Goal: Task Accomplishment & Management: Complete application form

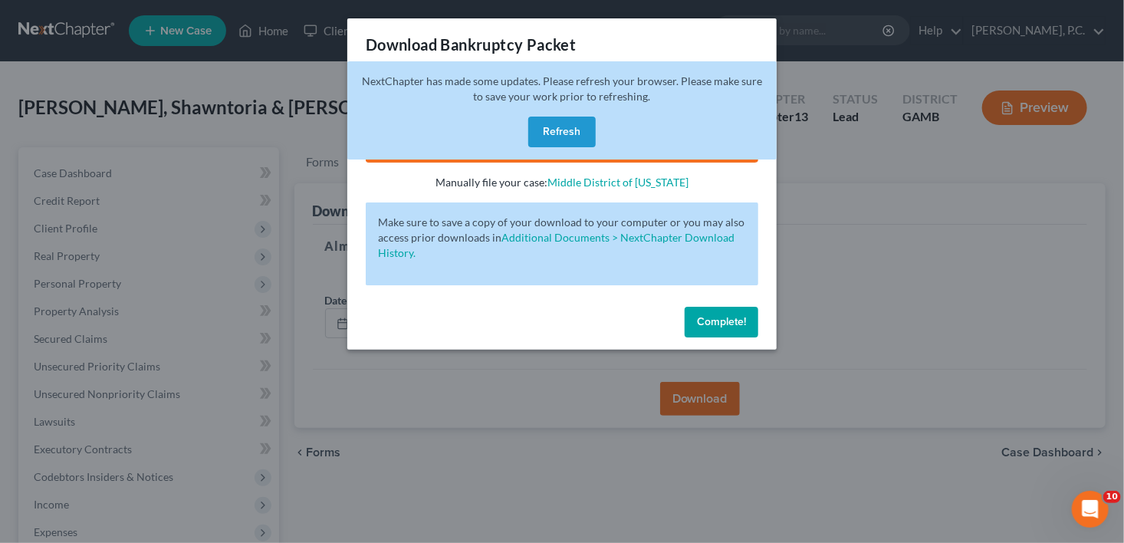
click at [575, 133] on button "Refresh" at bounding box center [561, 132] width 67 height 31
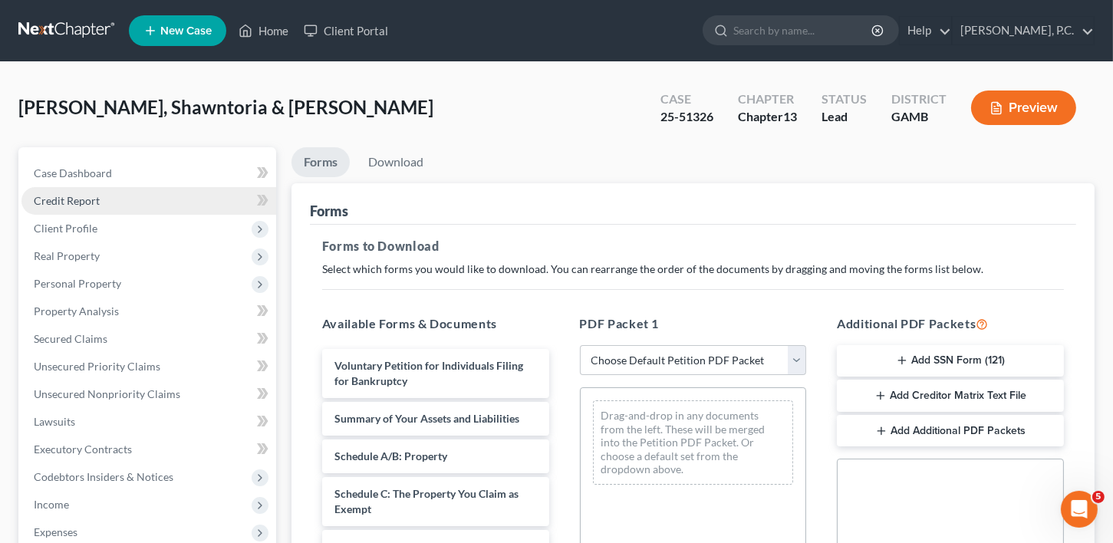
click at [42, 199] on span "Credit Report" at bounding box center [67, 200] width 66 height 13
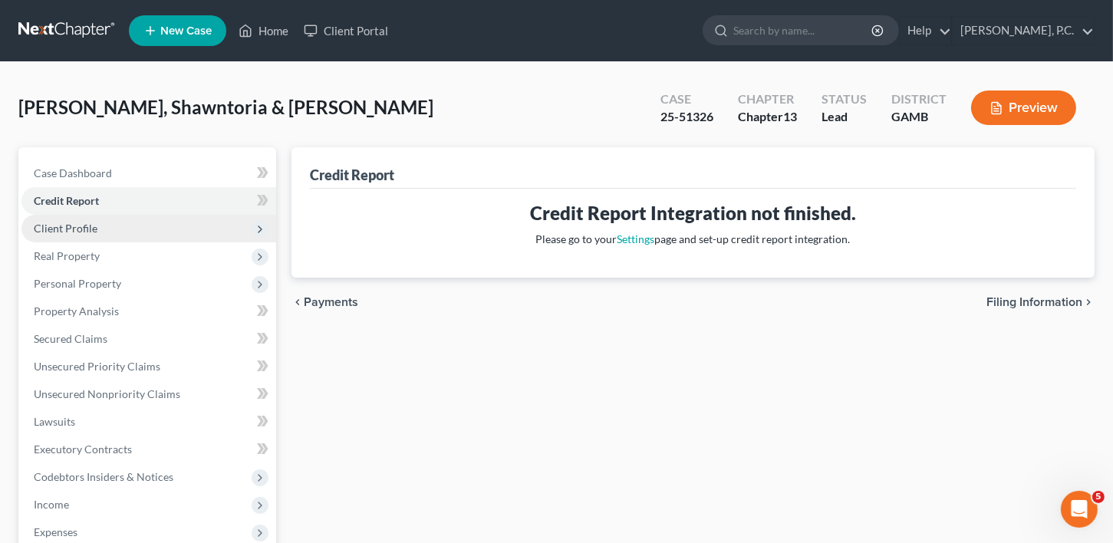
click at [91, 225] on span "Client Profile" at bounding box center [66, 228] width 64 height 13
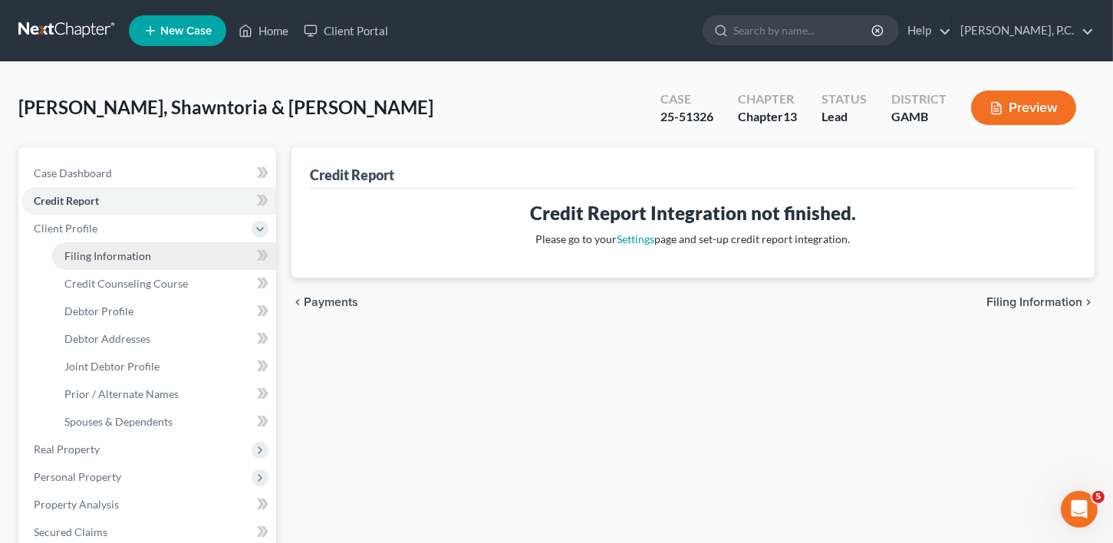
click at [89, 245] on link "Filing Information" at bounding box center [164, 256] width 224 height 28
select select "1"
select select "3"
select select "10"
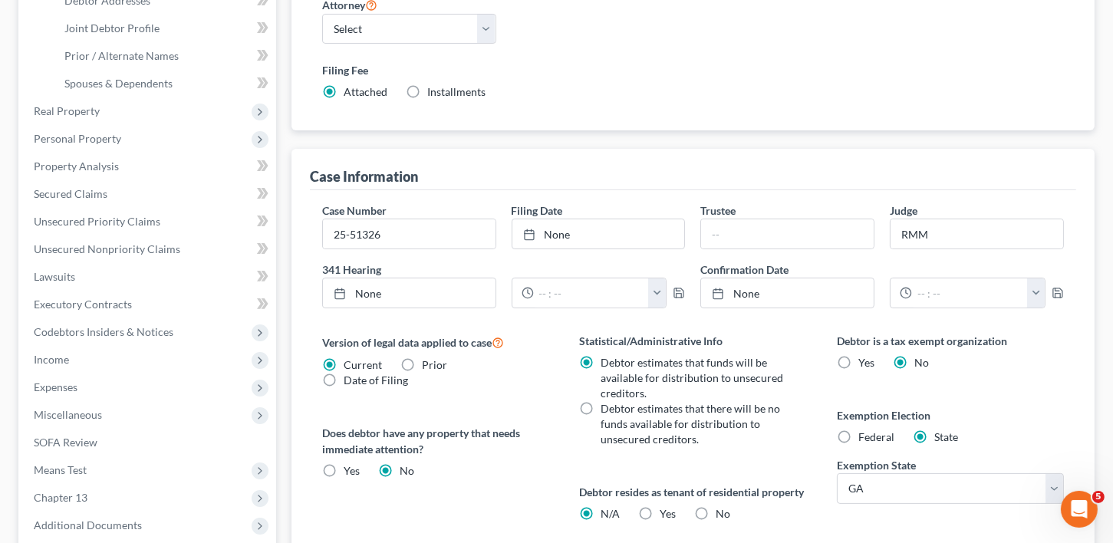
scroll to position [344, 0]
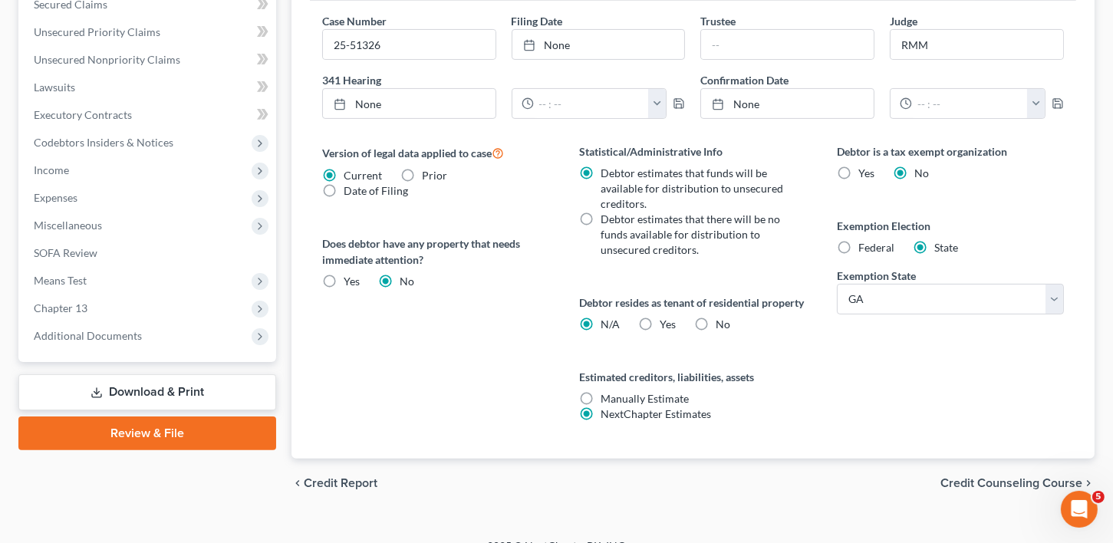
click at [1037, 477] on span "Credit Counseling Course" at bounding box center [1011, 483] width 142 height 12
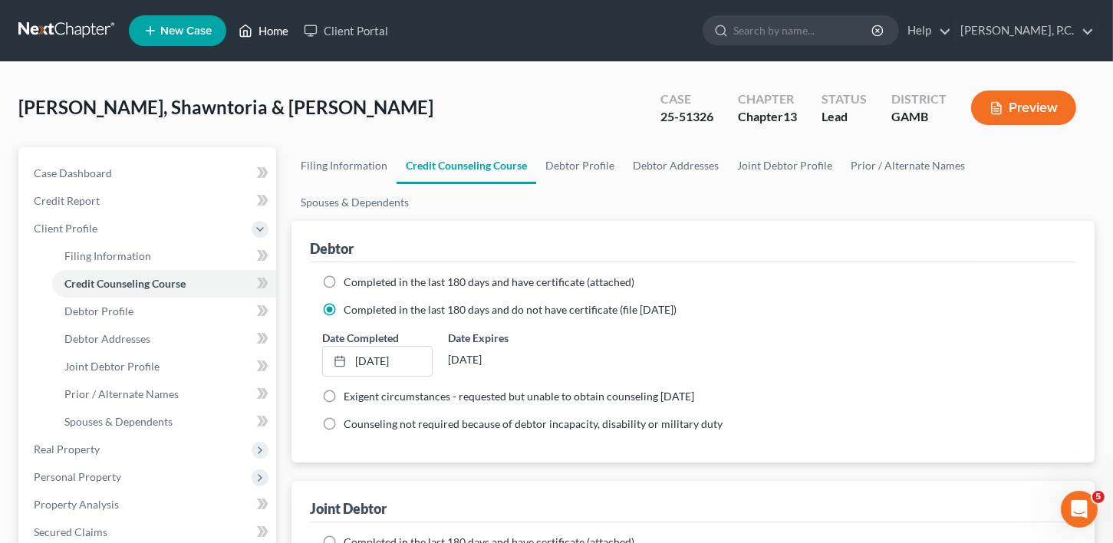
click at [265, 28] on link "Home" at bounding box center [263, 31] width 65 height 28
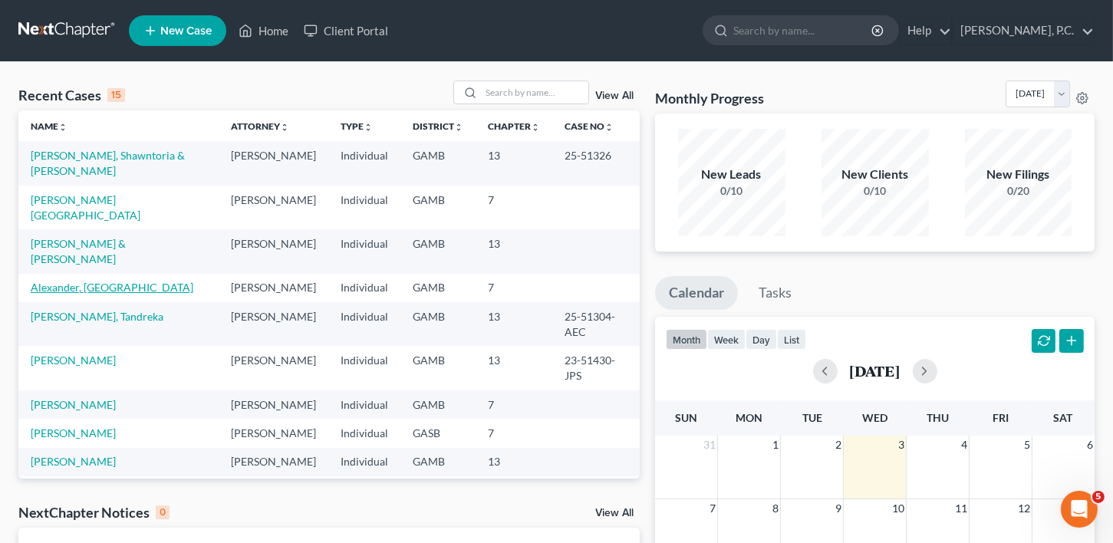
click at [74, 289] on link "Alexander, [GEOGRAPHIC_DATA]" at bounding box center [112, 287] width 163 height 13
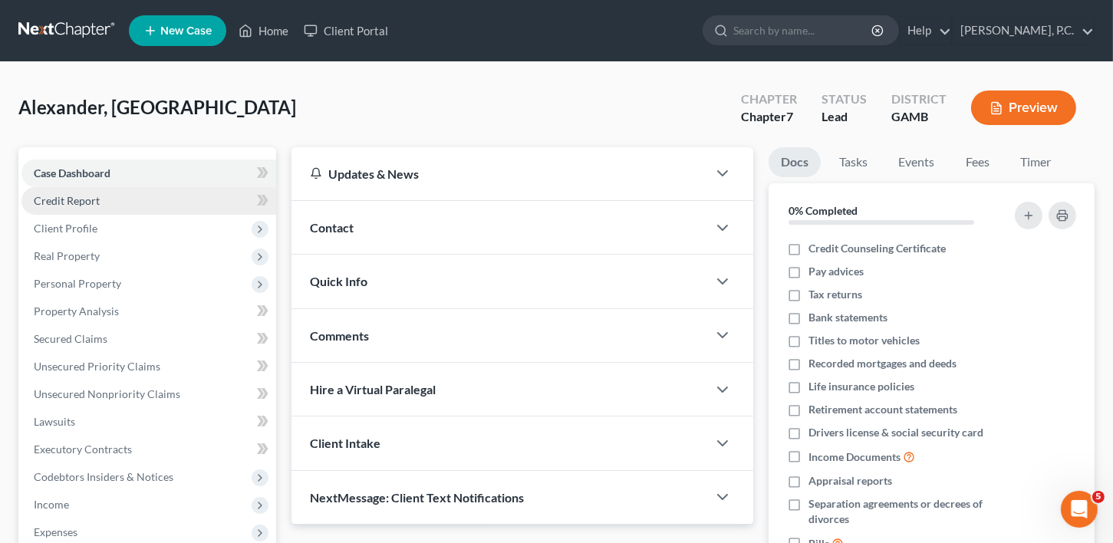
click at [74, 200] on span "Credit Report" at bounding box center [67, 200] width 66 height 13
